Goal: Task Accomplishment & Management: Complete application form

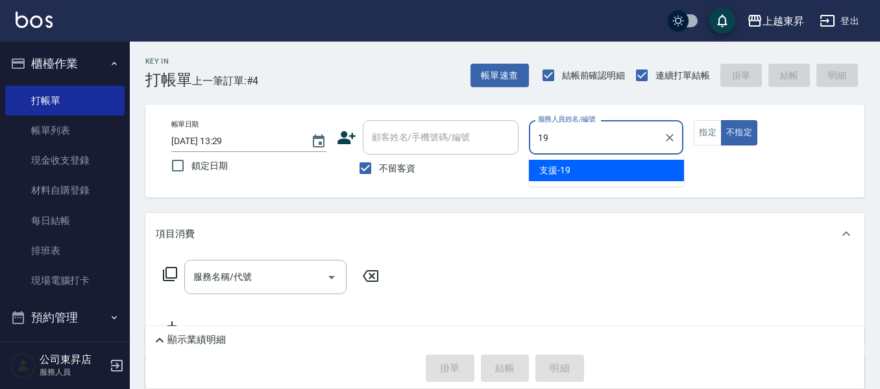
type input "支援-19"
type button "false"
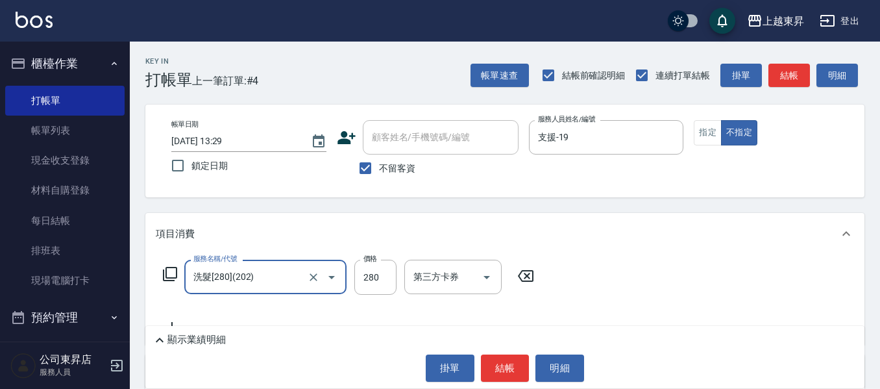
type input "洗髮[280](202)"
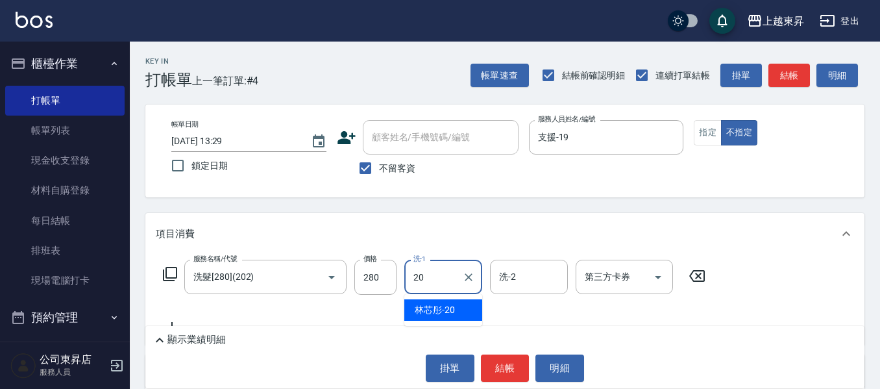
type input "林芯彤-20"
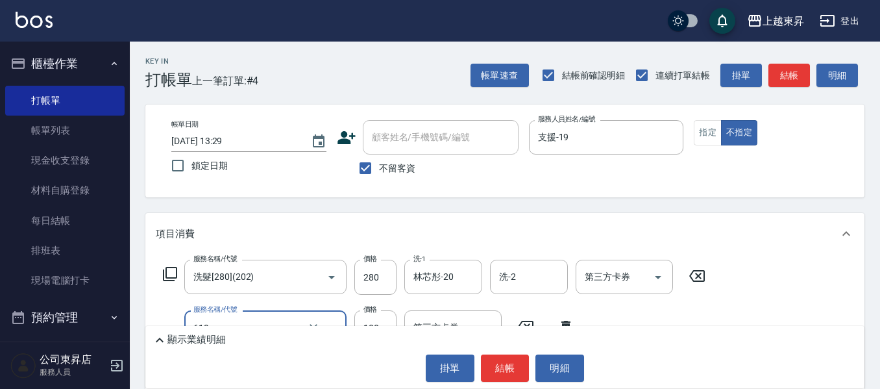
type input "煥彩.玻酸.晶膜.水療(619)"
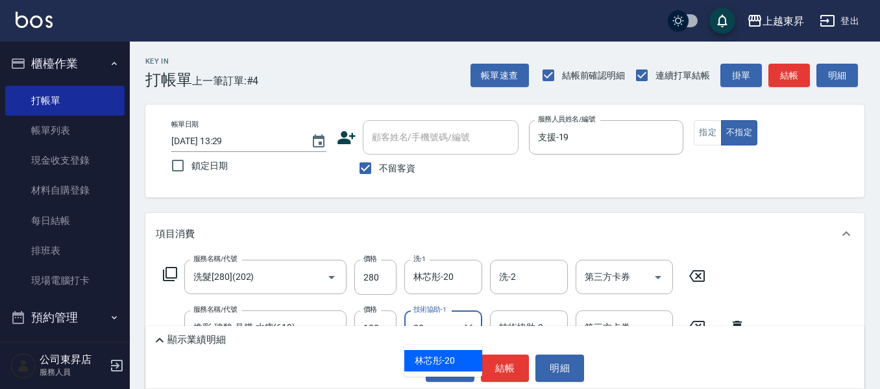
type input "林芯彤-20"
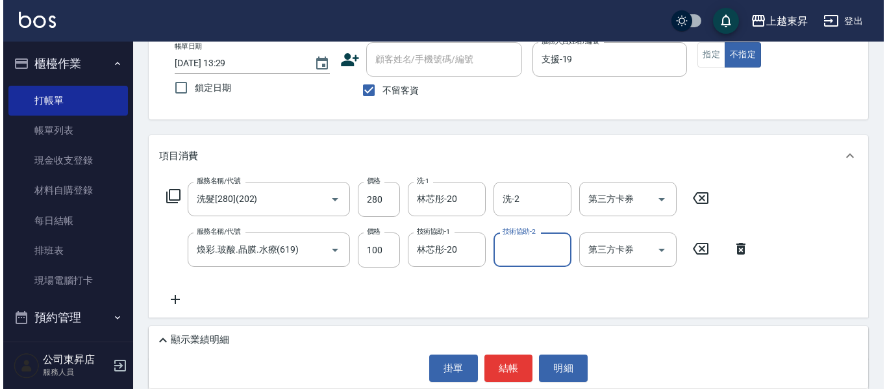
scroll to position [195, 0]
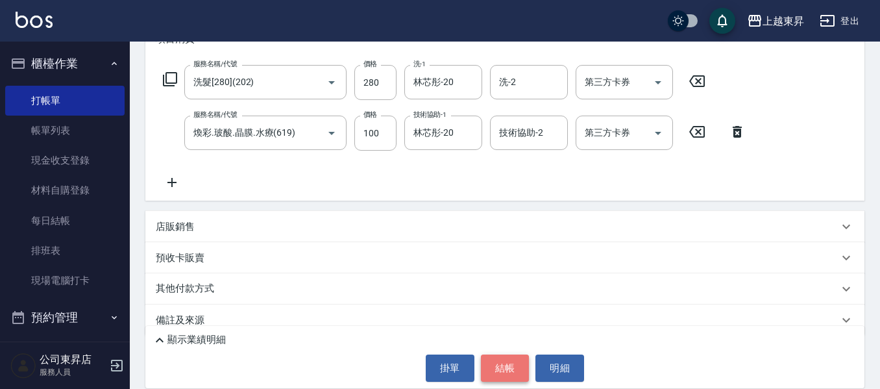
click at [497, 365] on button "結帳" at bounding box center [505, 368] width 49 height 27
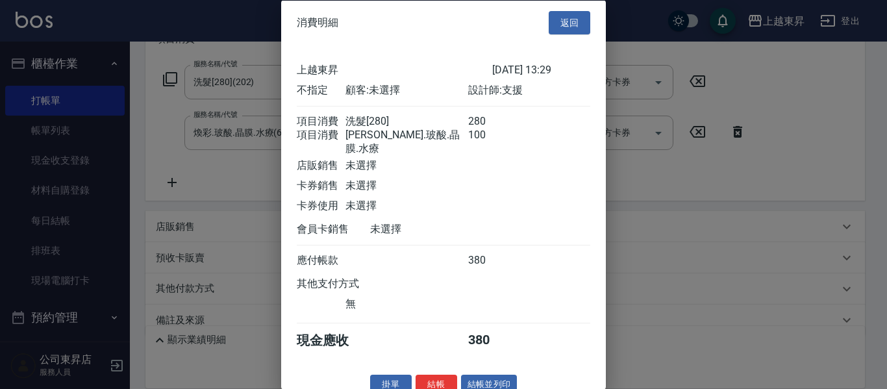
scroll to position [21, 0]
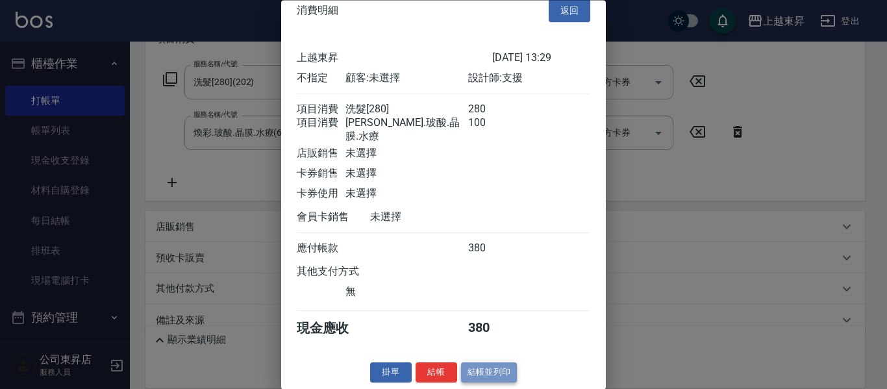
click at [483, 367] on button "結帳並列印" at bounding box center [489, 373] width 56 height 20
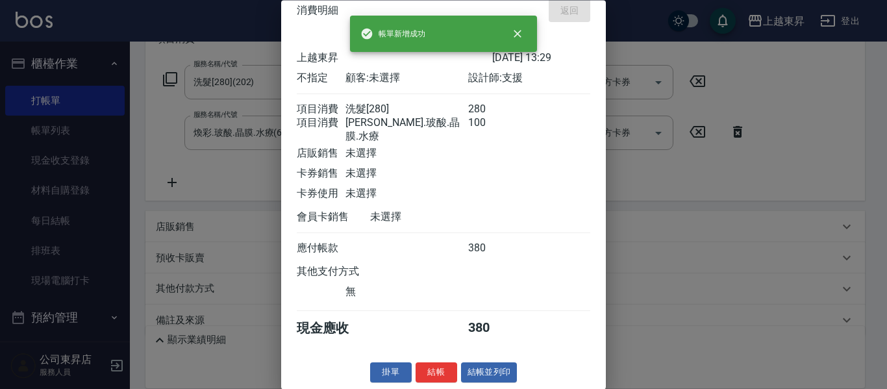
type input "[DATE] 14:57"
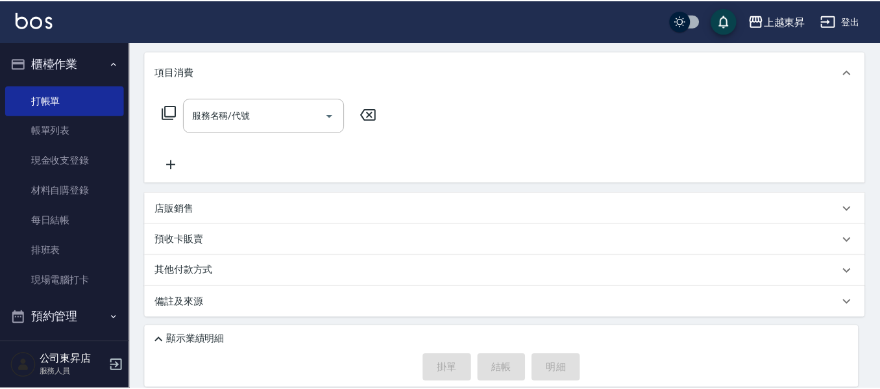
scroll to position [0, 0]
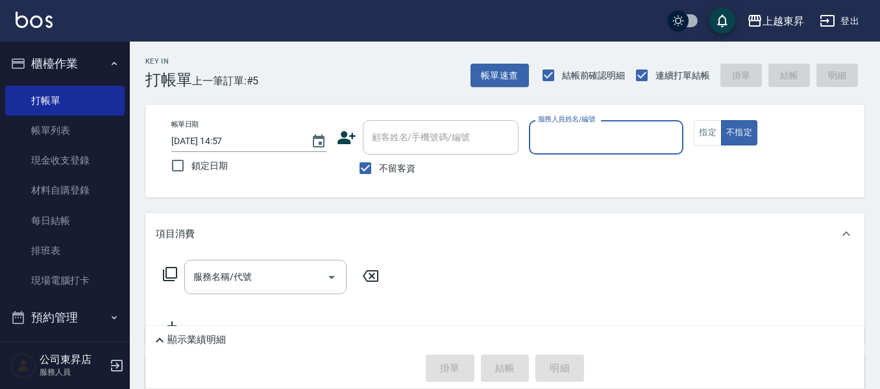
click at [557, 134] on input "服務人員姓名/編號" at bounding box center [606, 137] width 143 height 23
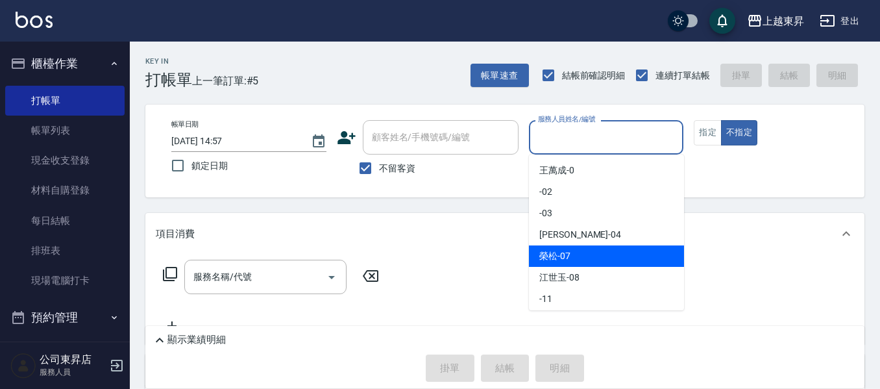
click at [543, 256] on span "[PERSON_NAME] -07" at bounding box center [555, 256] width 31 height 14
type input "[PERSON_NAME]-07"
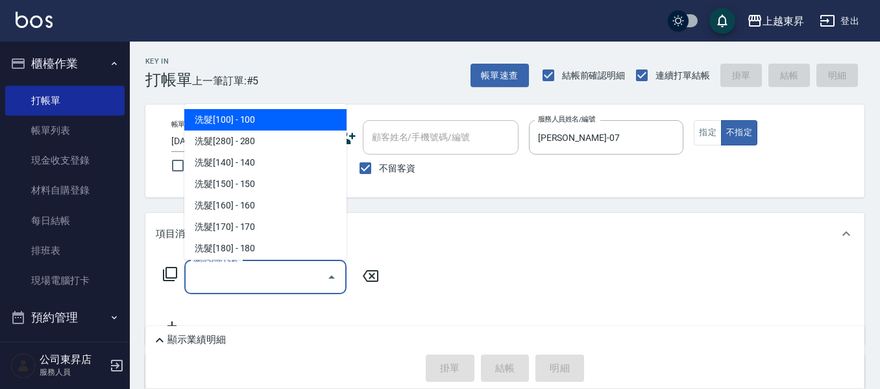
click at [212, 275] on input "服務名稱/代號" at bounding box center [255, 277] width 131 height 23
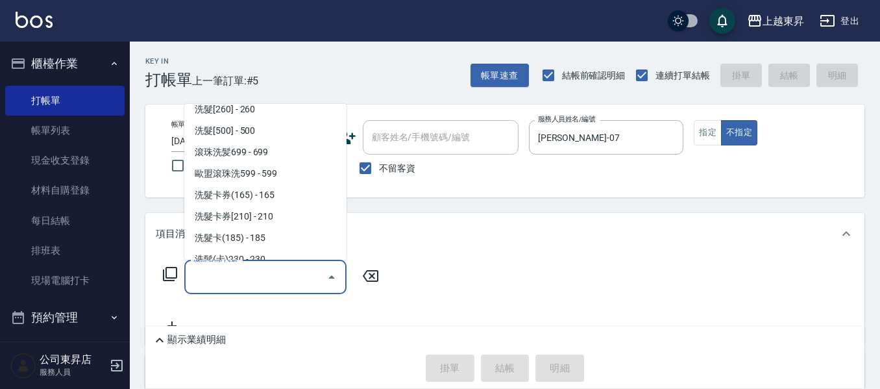
scroll to position [260, 0]
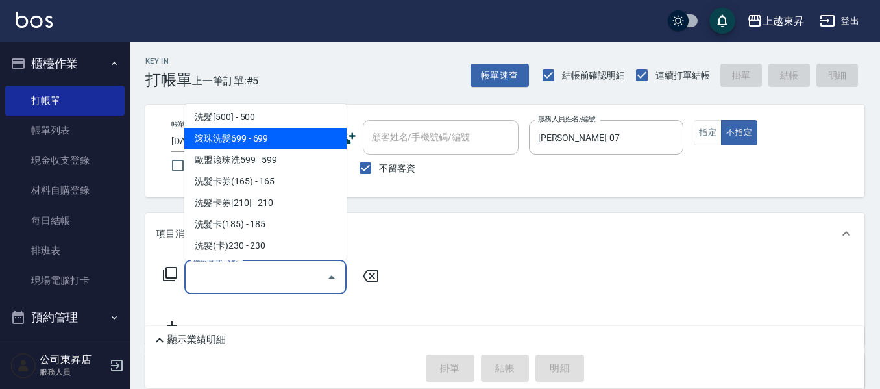
drag, startPoint x: 296, startPoint y: 132, endPoint x: 325, endPoint y: 186, distance: 61.3
click at [297, 136] on span "滾珠洗髪699 - 699" at bounding box center [265, 138] width 162 height 21
type input "滾珠洗髪699(214)"
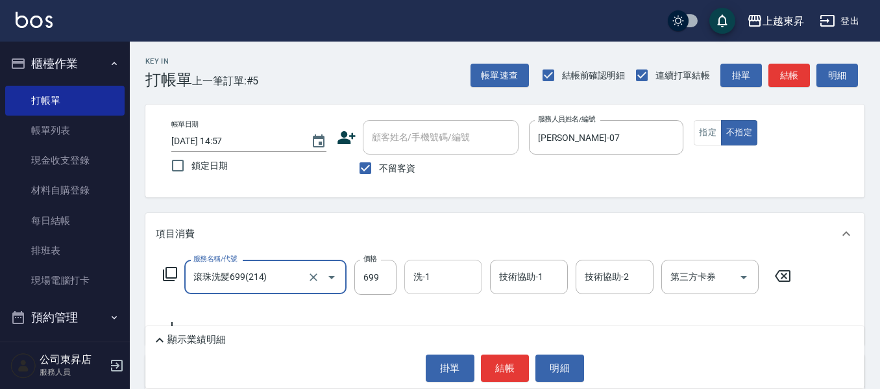
click at [429, 280] on input "洗-1" at bounding box center [443, 277] width 66 height 23
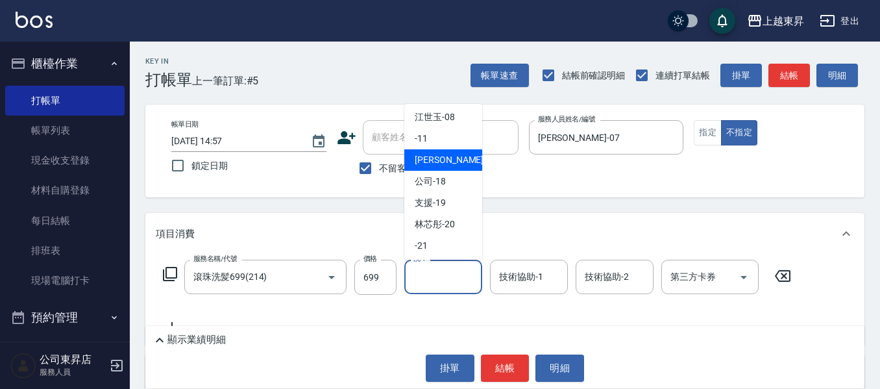
scroll to position [130, 0]
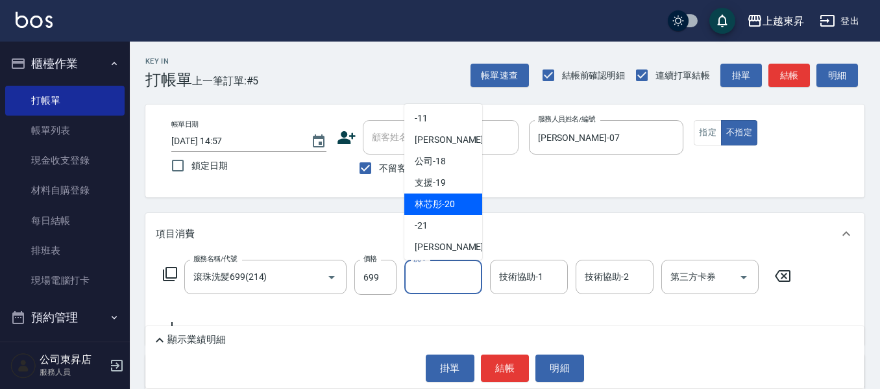
click at [430, 201] on span "林芯彤 -20" at bounding box center [435, 204] width 40 height 14
type input "林芯彤-20"
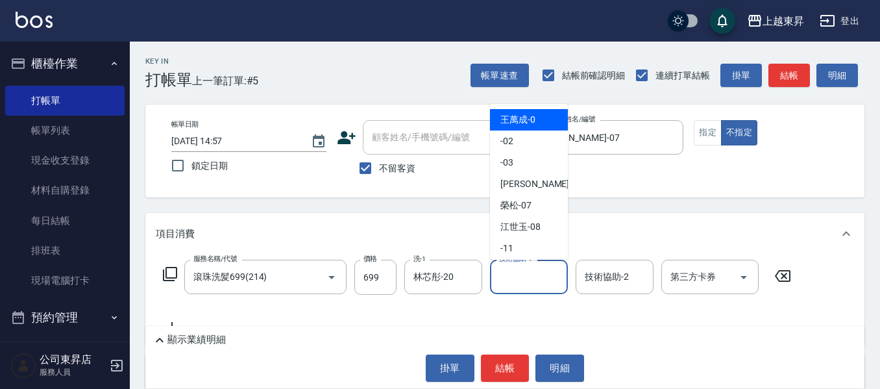
click at [521, 276] on input "技術協助-1" at bounding box center [529, 277] width 66 height 23
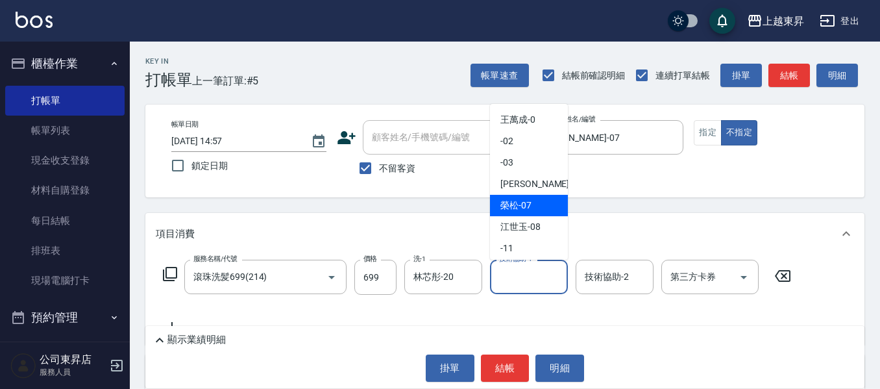
drag, startPoint x: 515, startPoint y: 199, endPoint x: 515, endPoint y: 290, distance: 91.6
click at [515, 200] on span "[PERSON_NAME] -07" at bounding box center [516, 206] width 31 height 14
type input "[PERSON_NAME]-07"
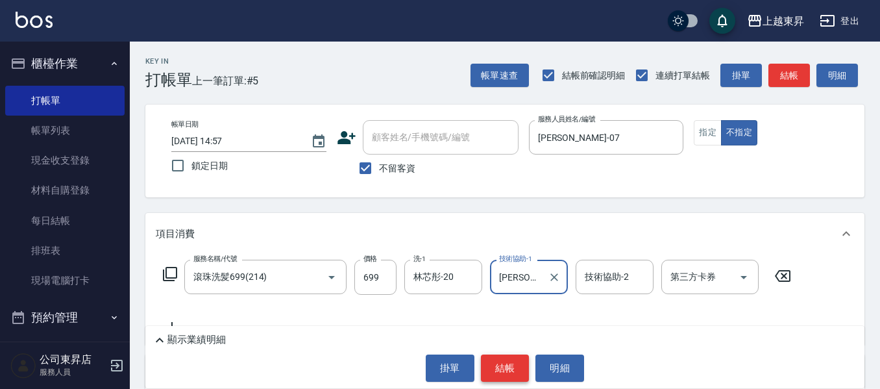
click at [505, 371] on button "結帳" at bounding box center [505, 368] width 49 height 27
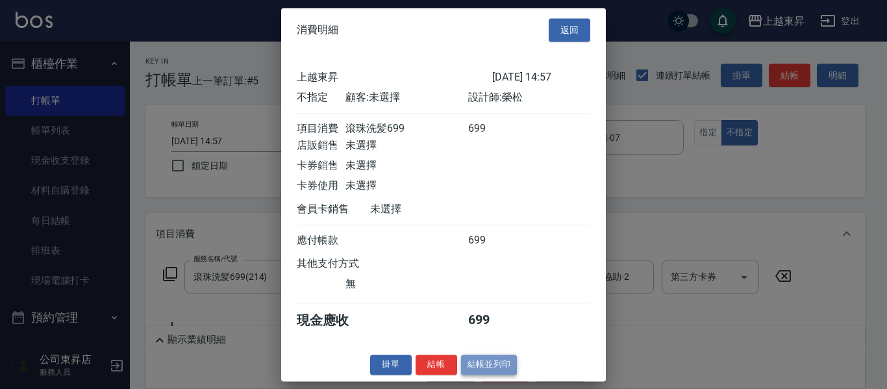
click at [486, 374] on button "結帳並列印" at bounding box center [489, 365] width 56 height 20
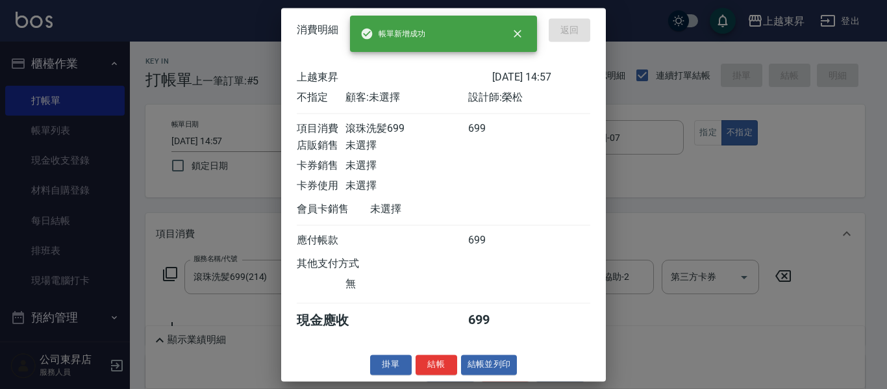
type input "[DATE] 15:25"
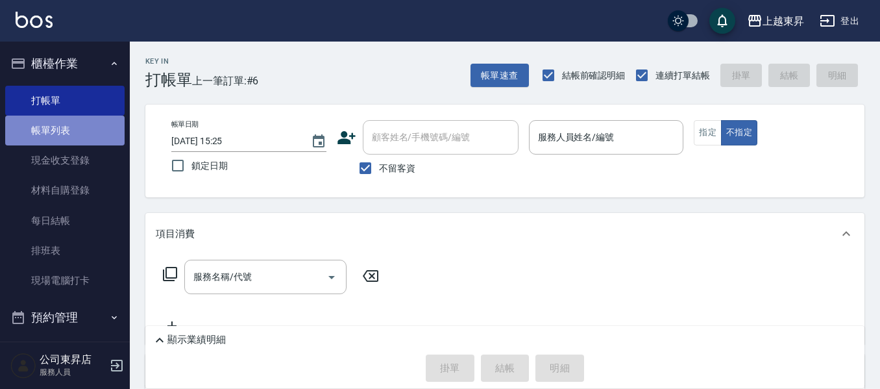
click at [77, 124] on link "帳單列表" at bounding box center [64, 131] width 119 height 30
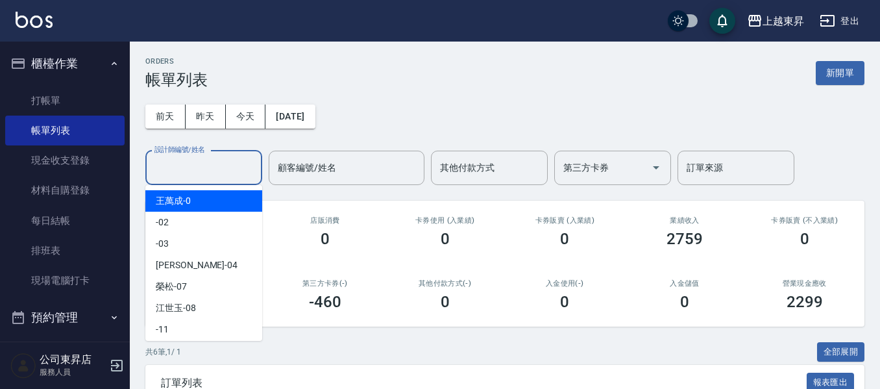
click at [162, 160] on input "設計師編號/姓名" at bounding box center [203, 167] width 105 height 23
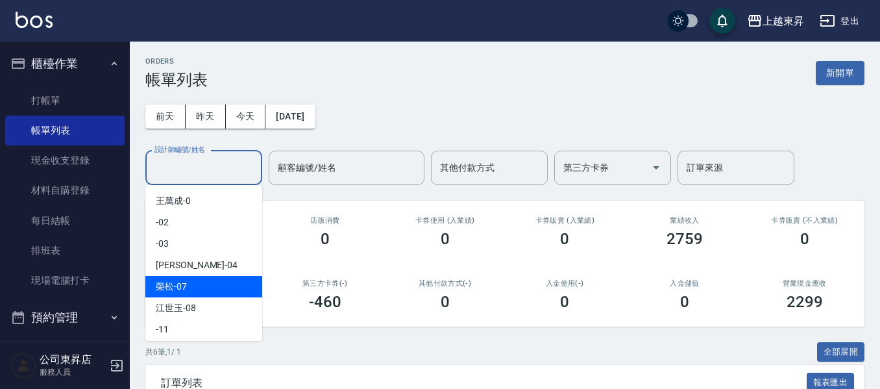
click at [168, 284] on span "[PERSON_NAME] -07" at bounding box center [171, 287] width 31 height 14
type input "[PERSON_NAME]-07"
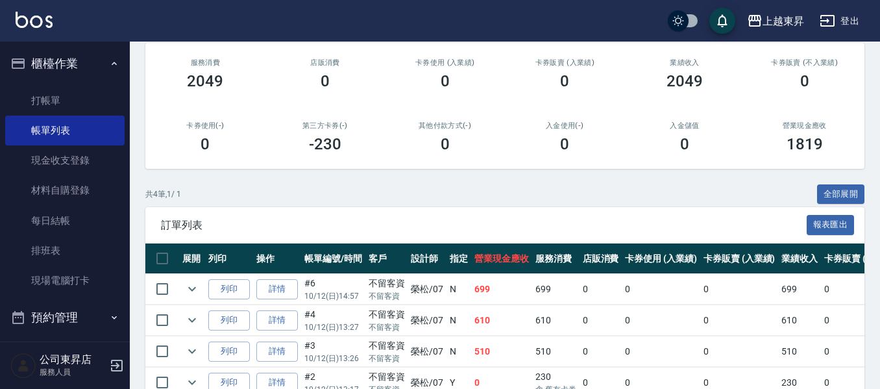
scroll to position [195, 0]
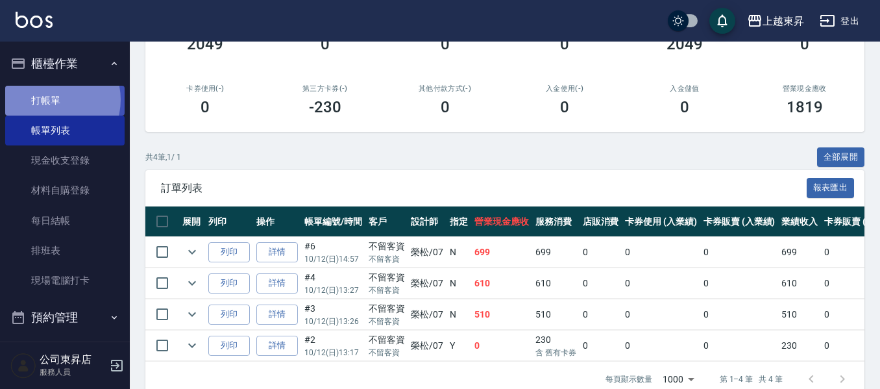
click at [49, 99] on link "打帳單" at bounding box center [64, 101] width 119 height 30
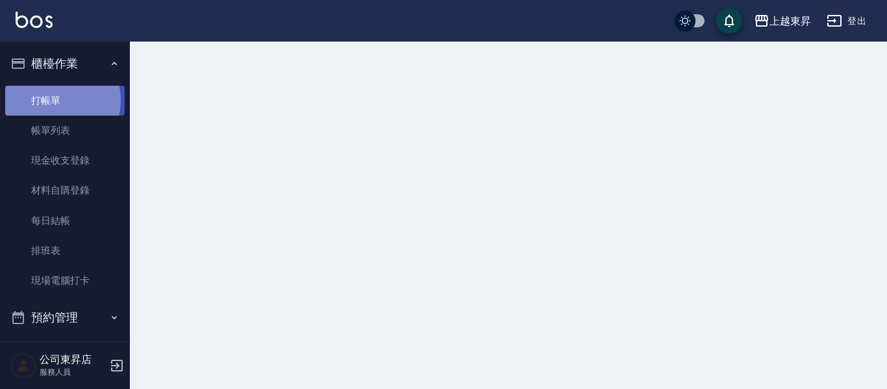
click at [49, 100] on link "打帳單" at bounding box center [64, 101] width 119 height 30
click at [50, 92] on link "打帳單" at bounding box center [64, 101] width 119 height 30
